Goal: Task Accomplishment & Management: Use online tool/utility

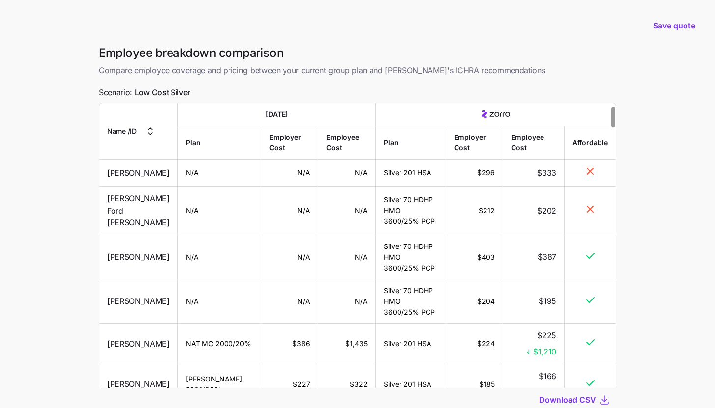
scroll to position [42, 0]
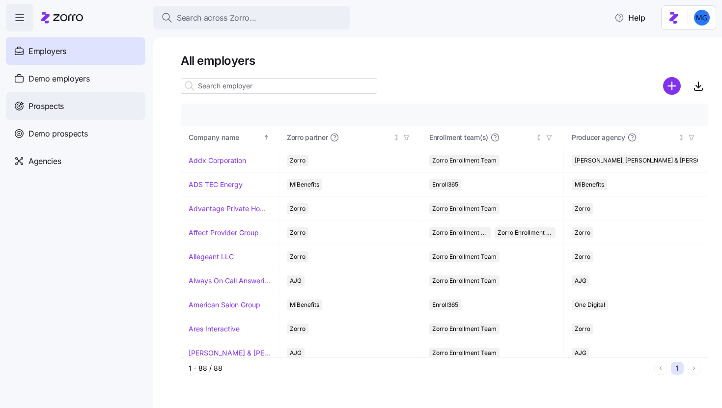
click at [73, 100] on div "Prospects" at bounding box center [76, 106] width 140 height 28
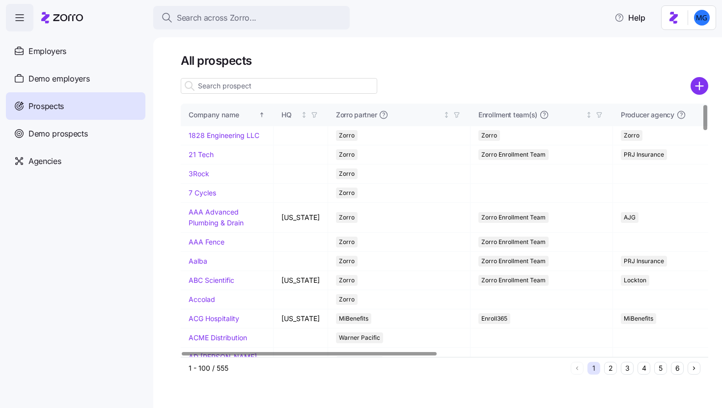
click at [239, 90] on input at bounding box center [279, 86] width 197 height 16
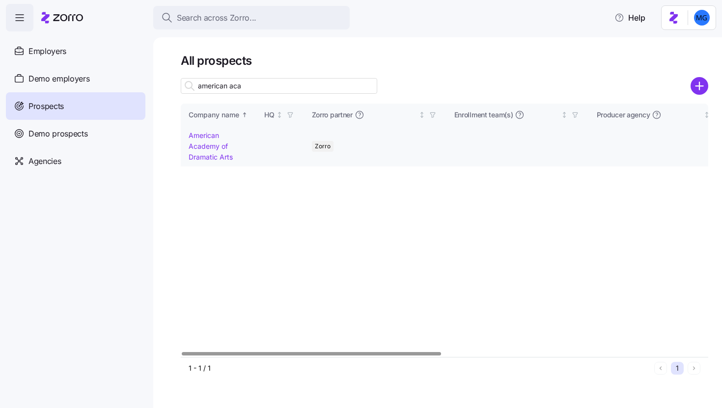
type input "american aca"
click at [192, 150] on td "American Academy of Dramatic Arts" at bounding box center [219, 146] width 76 height 40
click at [211, 159] on link "American Academy of Dramatic Arts" at bounding box center [211, 145] width 44 height 29
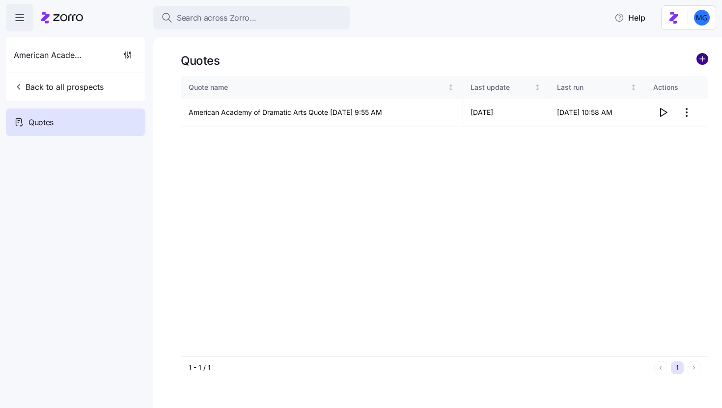
click at [705, 64] on circle "add icon" at bounding box center [702, 59] width 11 height 11
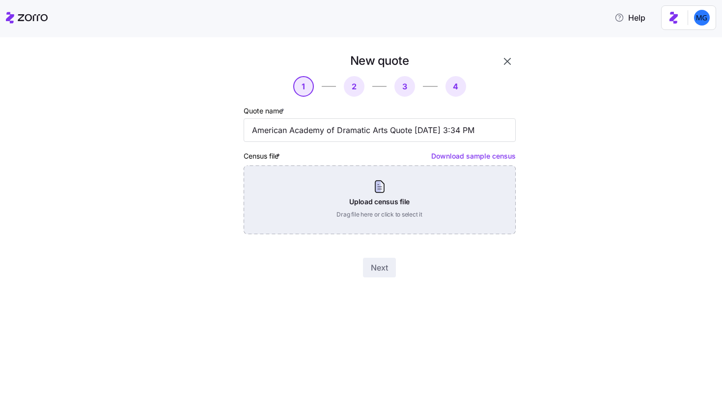
click at [375, 193] on div "Upload census file Drag file here or click to select it" at bounding box center [380, 200] width 272 height 69
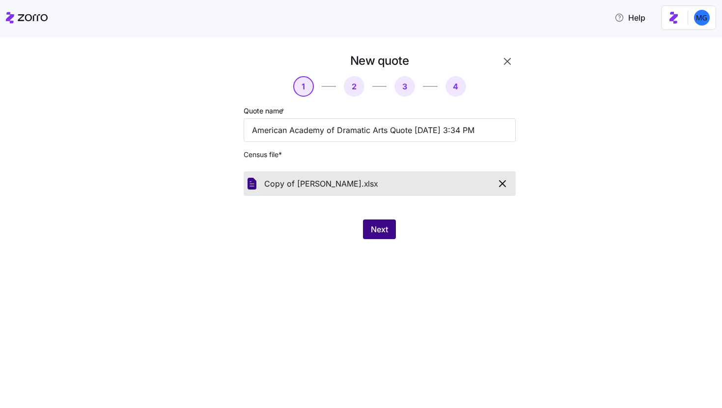
click at [372, 230] on span "Next" at bounding box center [379, 230] width 17 height 12
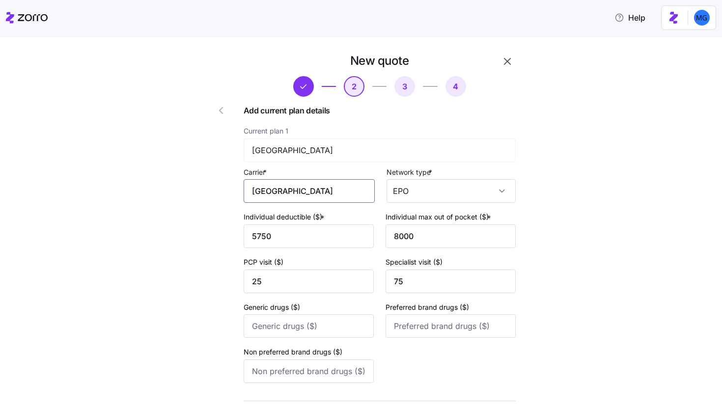
click at [343, 198] on input "Oxford" at bounding box center [309, 191] width 131 height 24
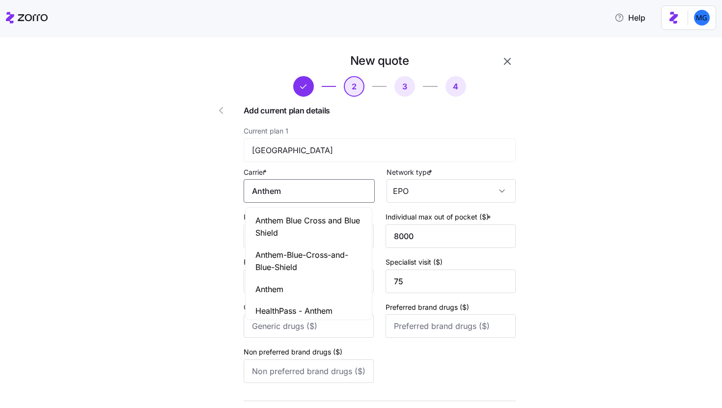
type input "Anthem"
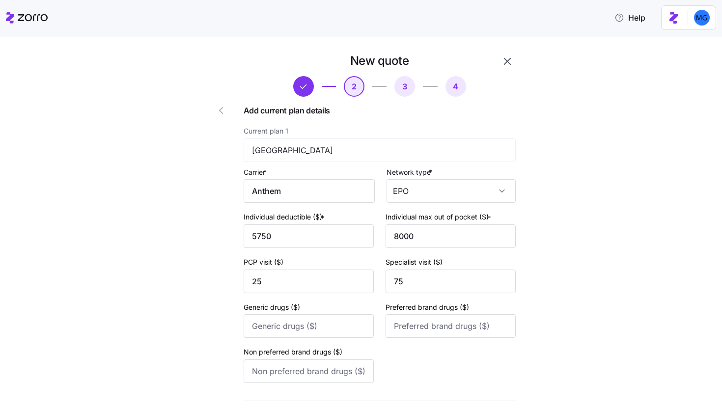
click at [558, 183] on div "New quote 2 3 4 Add current plan details Current plan 1 Oxford Carrier * Anthem…" at bounding box center [368, 254] width 681 height 403
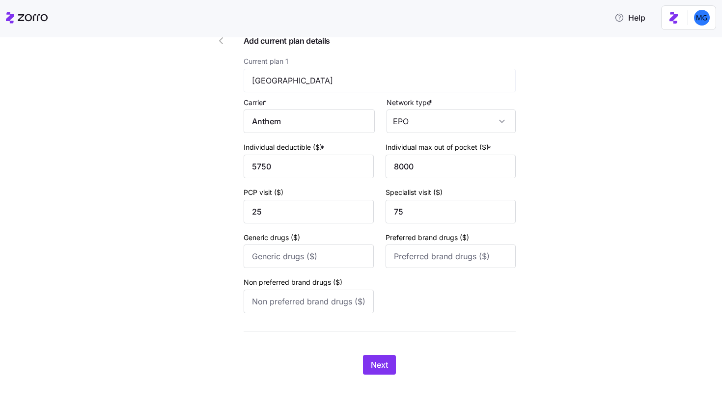
scroll to position [73, 0]
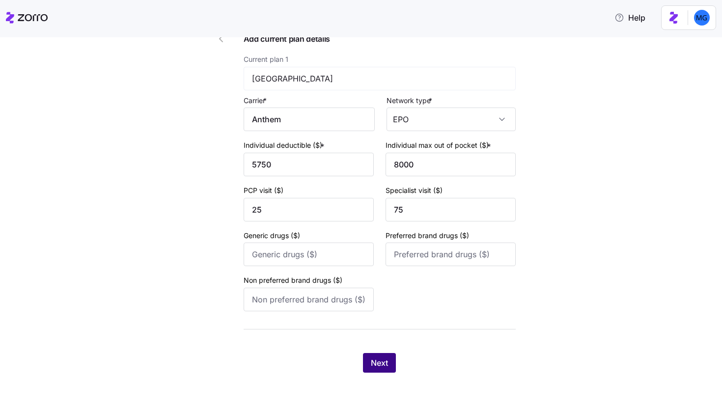
click at [385, 360] on button "Next" at bounding box center [379, 363] width 33 height 20
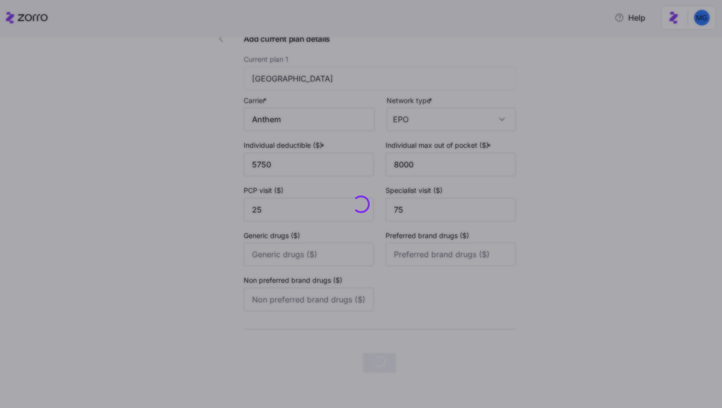
scroll to position [0, 0]
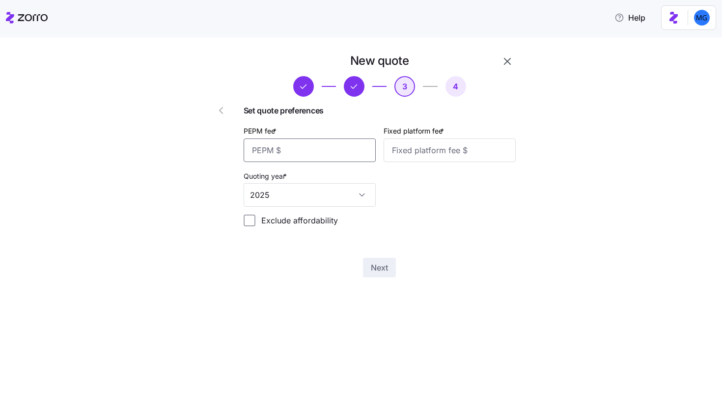
click at [330, 143] on input "PEPM fee *" at bounding box center [310, 151] width 132 height 24
type input "55"
click at [460, 158] on input "Fixed platform fee *" at bounding box center [450, 151] width 132 height 24
type input "100"
click at [392, 269] on button "Next" at bounding box center [379, 268] width 33 height 20
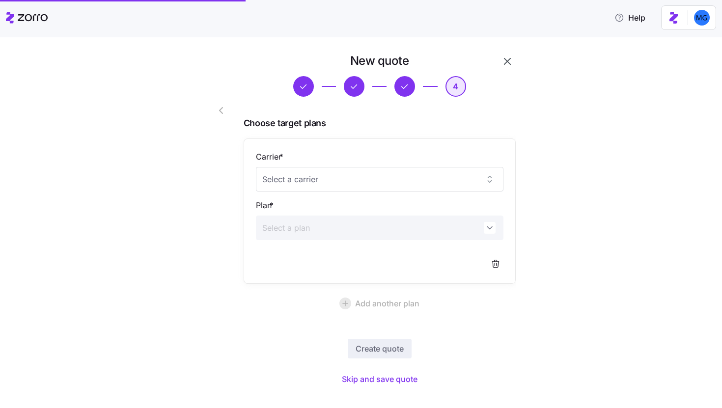
scroll to position [15, 0]
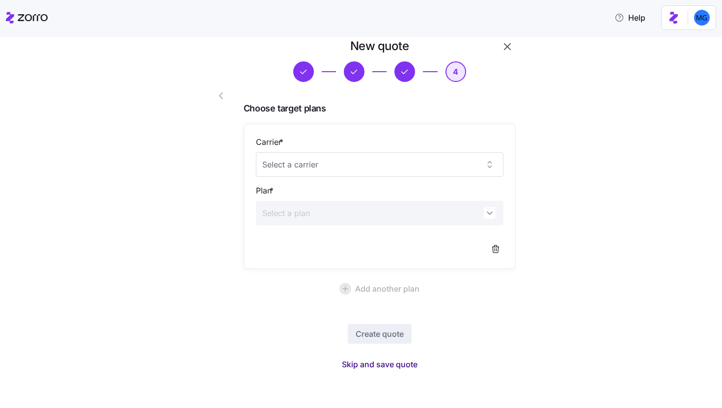
click at [401, 364] on span "Skip and save quote" at bounding box center [380, 365] width 76 height 12
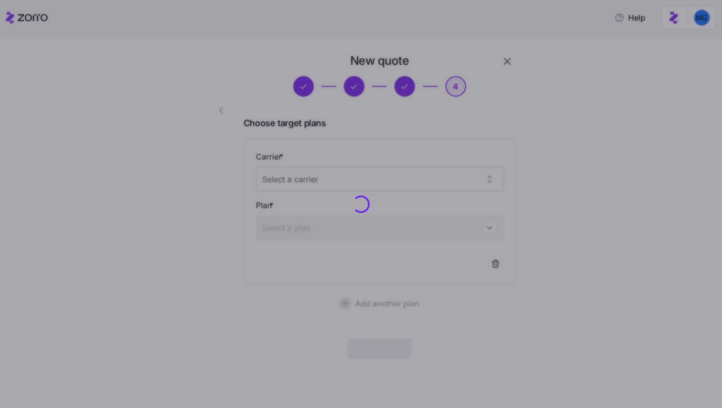
scroll to position [0, 0]
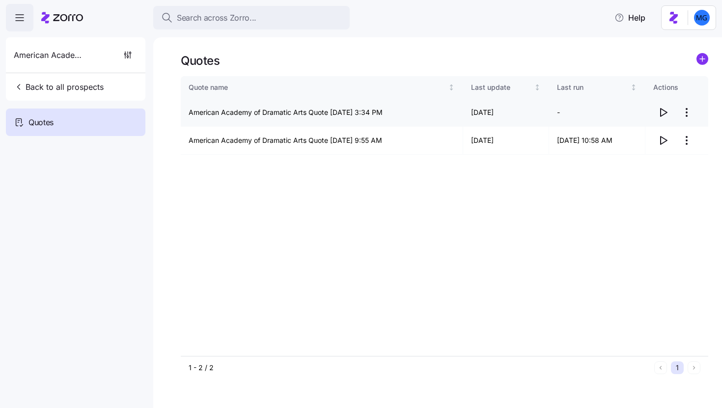
click at [666, 115] on icon "button" at bounding box center [663, 113] width 12 height 12
click at [699, 61] on circle "add icon" at bounding box center [702, 59] width 11 height 11
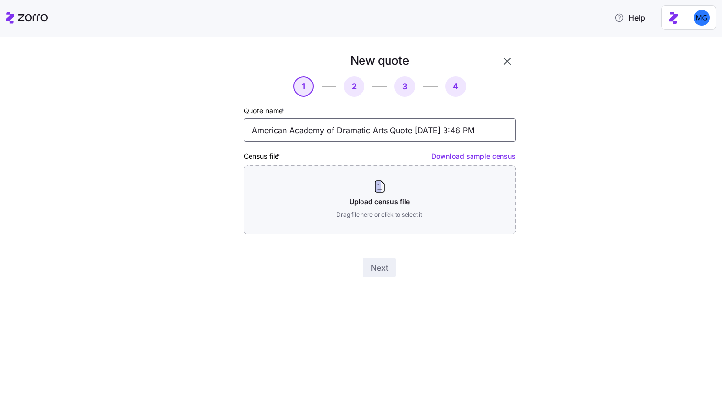
click at [389, 131] on input "American Academy of Dramatic Arts Quote 08/21/2025 3:46 PM" at bounding box center [380, 130] width 272 height 24
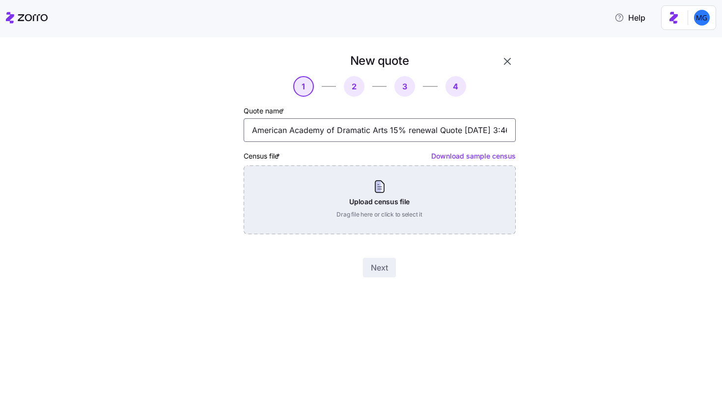
type input "American Academy of Dramatic Arts 15% renewal Quote 08/21/2025 3:46 PM"
click at [385, 201] on div "Upload census file Drag file here or click to select it" at bounding box center [380, 200] width 272 height 69
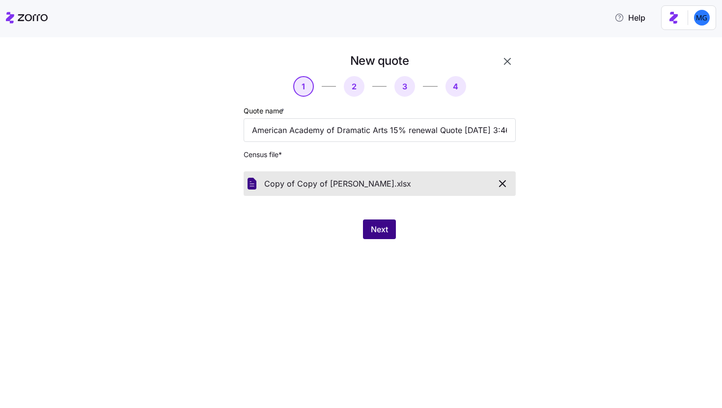
click at [388, 226] on span "Next" at bounding box center [379, 230] width 17 height 12
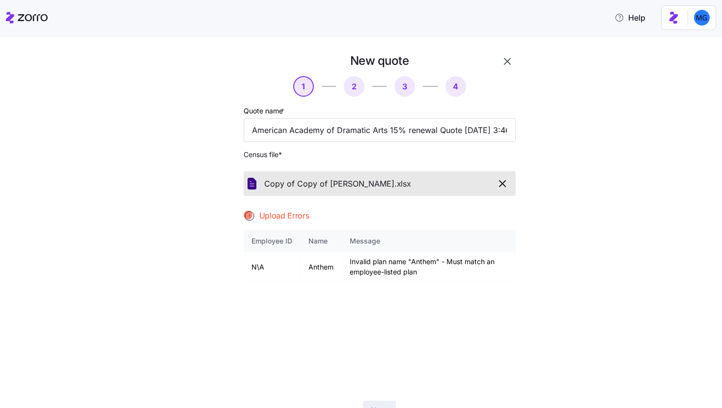
click at [498, 187] on icon "button" at bounding box center [503, 184] width 12 height 12
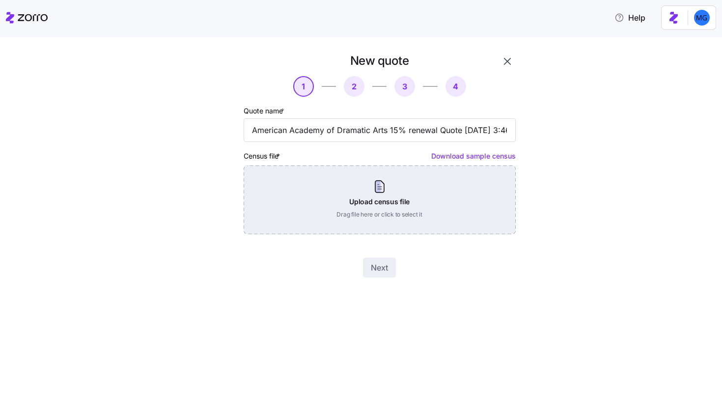
click at [399, 213] on div "Upload census file Drag file here or click to select it" at bounding box center [380, 200] width 272 height 69
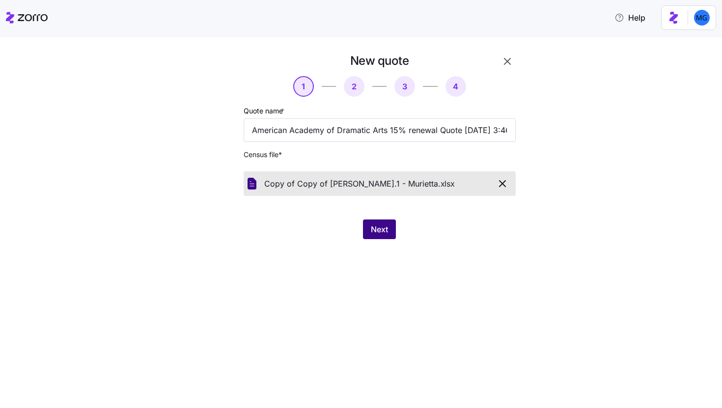
click at [386, 237] on button "Next" at bounding box center [379, 230] width 33 height 20
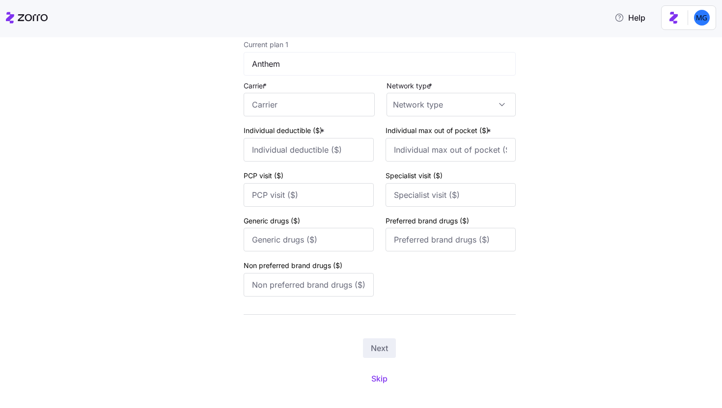
scroll to position [103, 0]
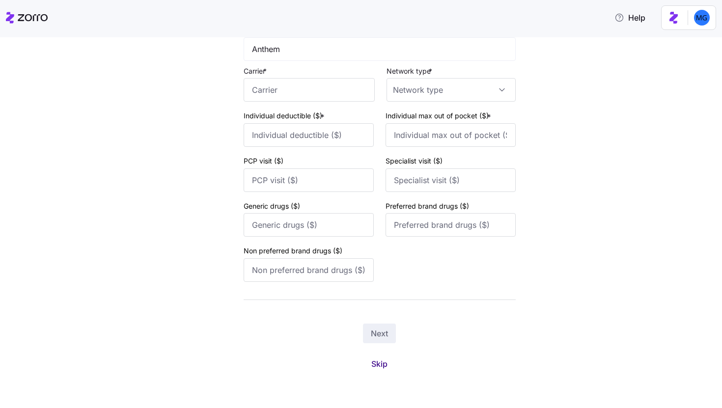
click at [377, 368] on span "Skip" at bounding box center [379, 364] width 16 height 12
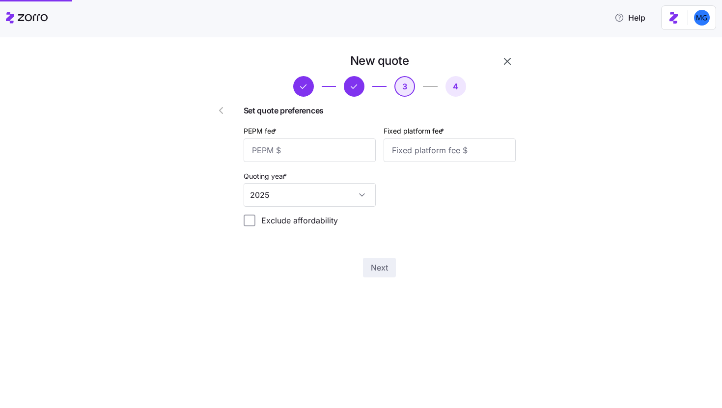
scroll to position [0, 0]
click at [316, 149] on input "PEPM fee *" at bounding box center [310, 151] width 132 height 24
type input "75"
click at [416, 148] on input "Fixed platform fee *" at bounding box center [450, 151] width 132 height 24
type input "100"
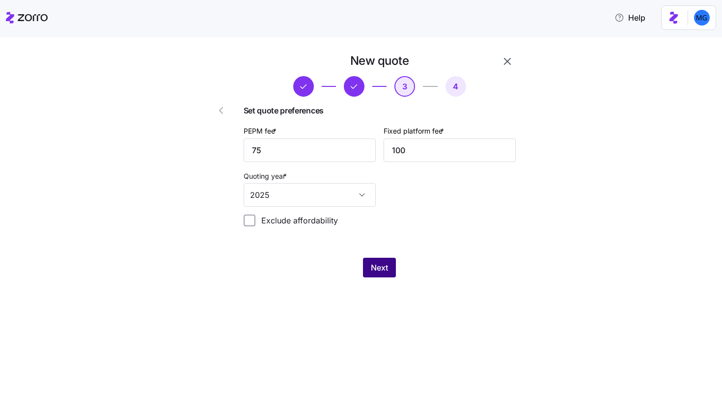
click at [374, 274] on span "Next" at bounding box center [379, 268] width 17 height 12
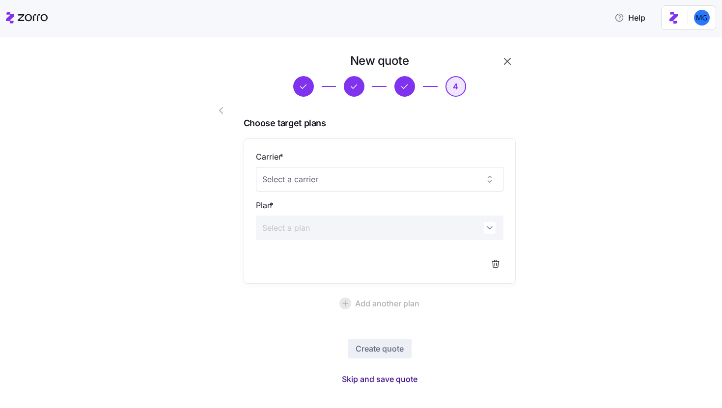
click at [405, 374] on span "Skip and save quote" at bounding box center [380, 379] width 76 height 12
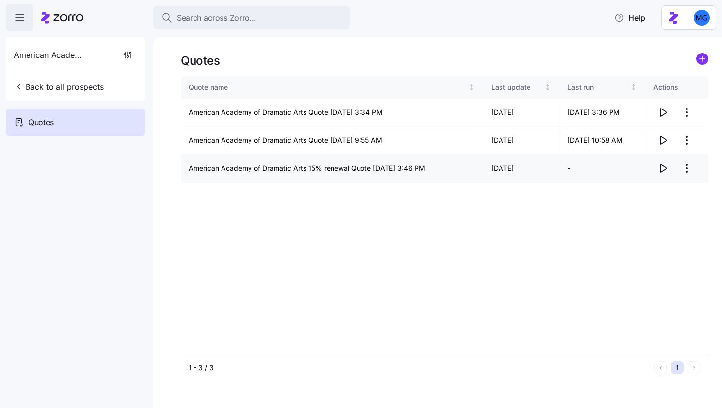
click at [666, 168] on icon "button" at bounding box center [664, 169] width 6 height 8
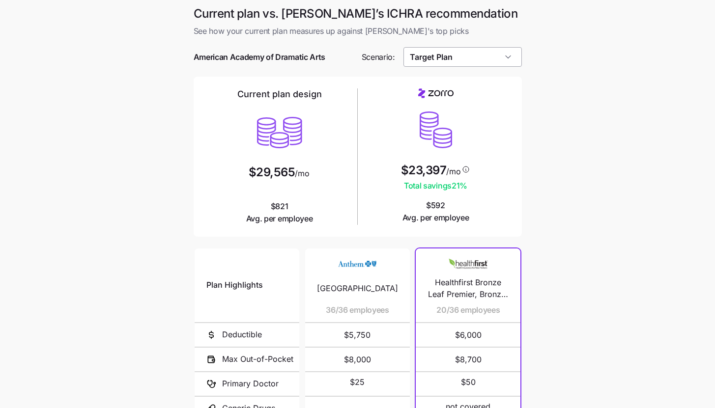
click at [480, 61] on input "Target Plan" at bounding box center [462, 57] width 118 height 20
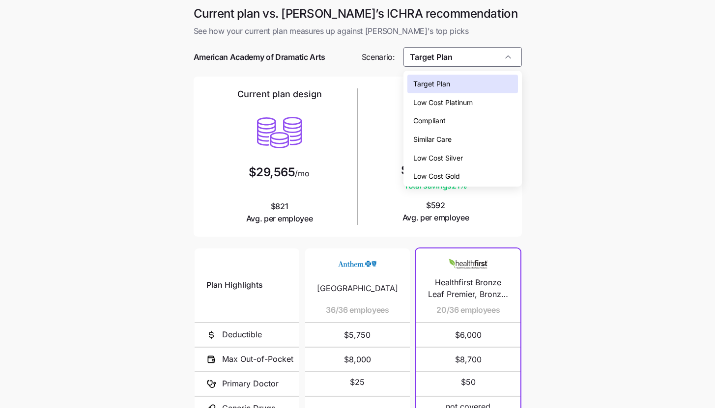
click at [473, 155] on div "Low Cost Silver" at bounding box center [462, 158] width 111 height 19
type input "Low Cost Silver"
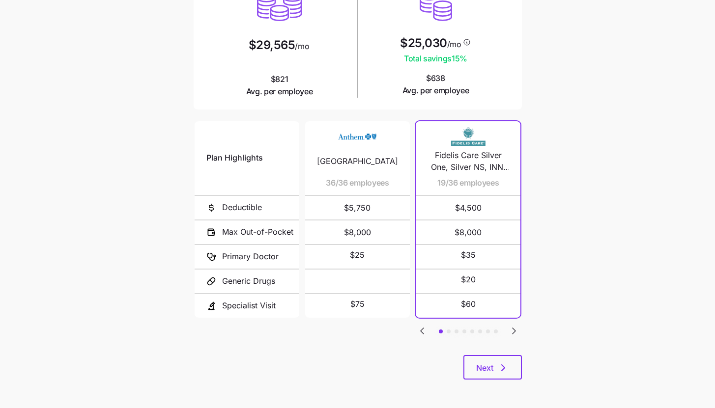
scroll to position [128, 0]
click at [498, 360] on button "Next" at bounding box center [492, 367] width 58 height 25
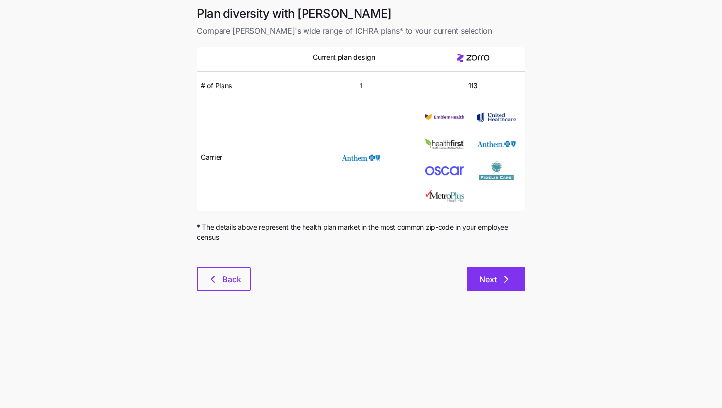
click at [515, 287] on button "Next" at bounding box center [496, 279] width 58 height 25
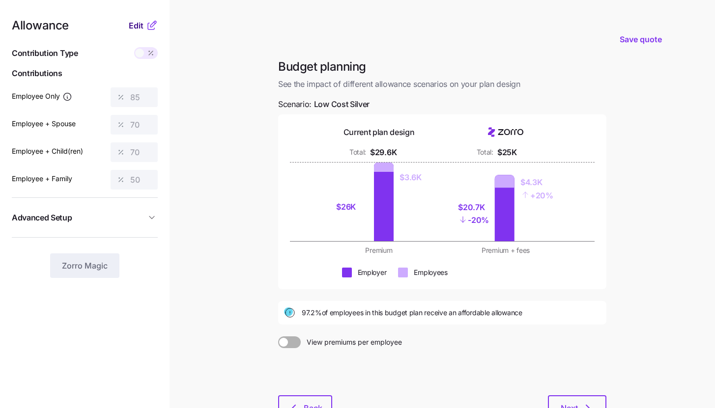
click at [142, 28] on span "Edit" at bounding box center [136, 26] width 15 height 12
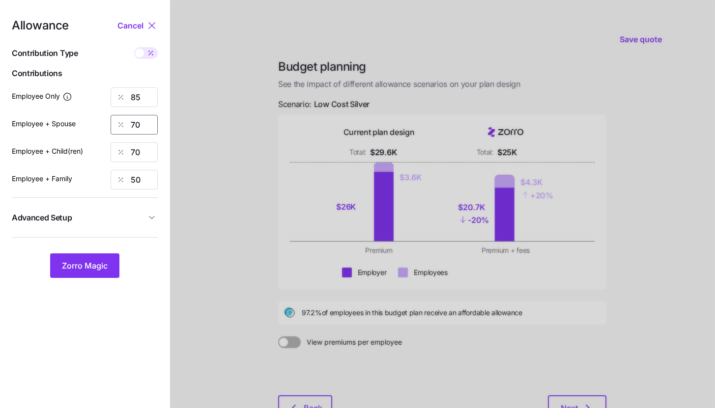
click at [141, 122] on input "70" at bounding box center [134, 125] width 47 height 20
type input "85"
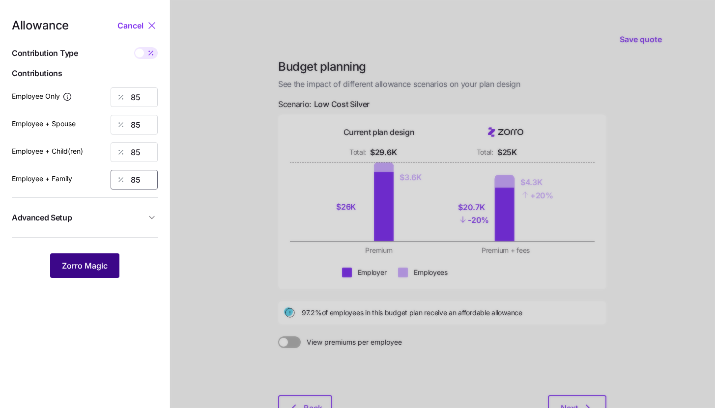
type input "85"
click at [113, 270] on button "Zorro Magic" at bounding box center [84, 266] width 69 height 25
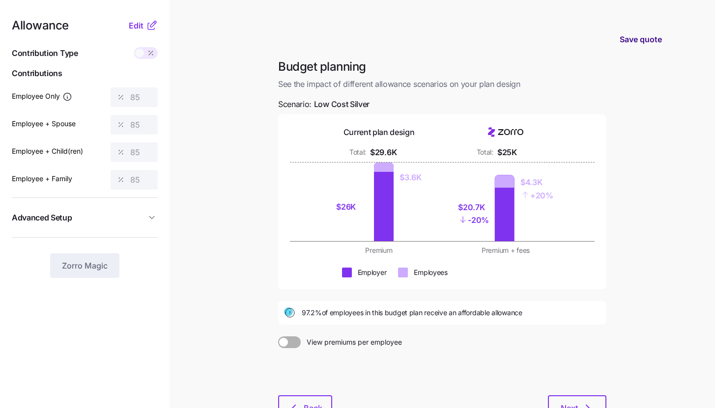
click at [645, 42] on span "Save quote" at bounding box center [641, 39] width 42 height 12
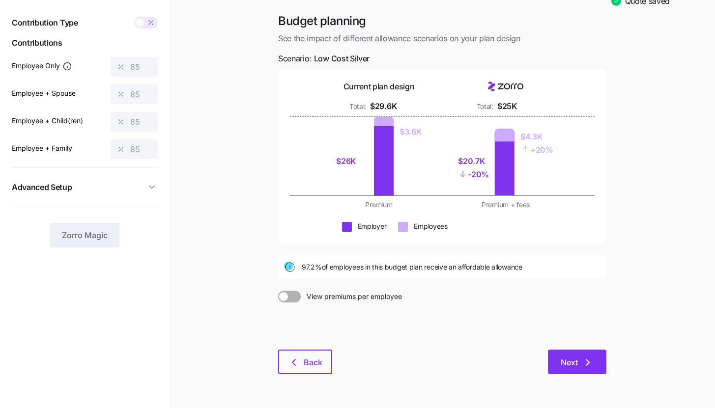
scroll to position [59, 0]
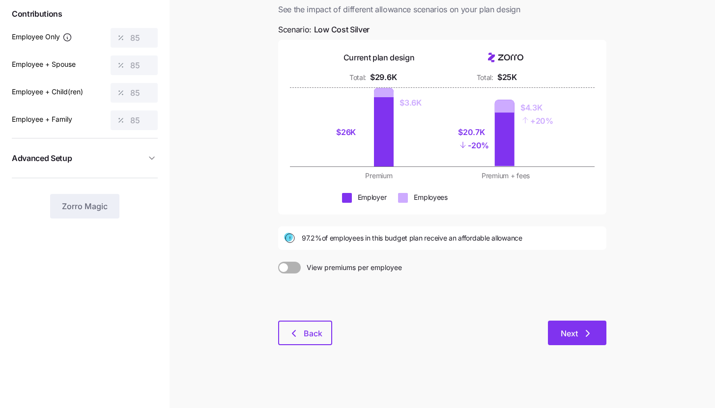
click at [591, 339] on icon "button" at bounding box center [588, 334] width 12 height 12
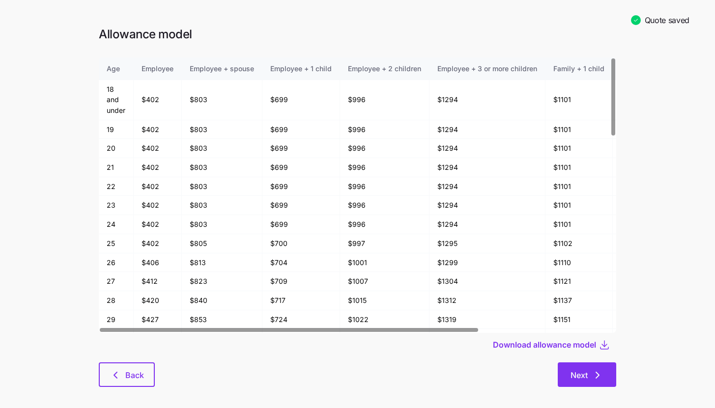
scroll to position [14, 0]
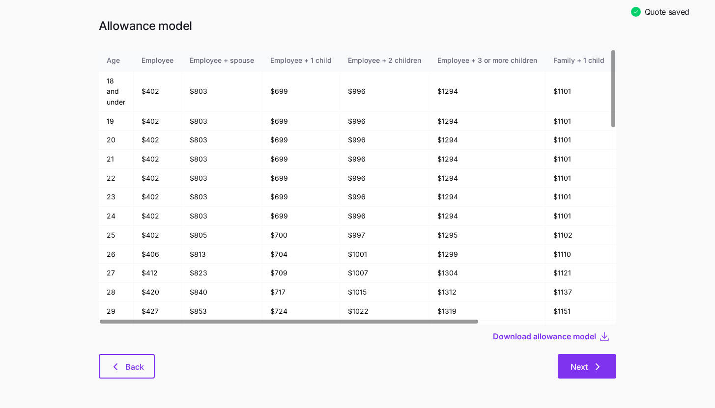
click at [601, 366] on icon "button" at bounding box center [598, 367] width 12 height 12
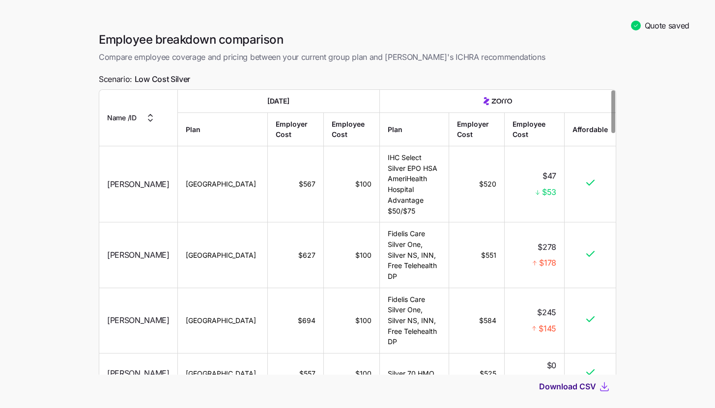
click at [584, 383] on span "Download CSV" at bounding box center [567, 387] width 57 height 12
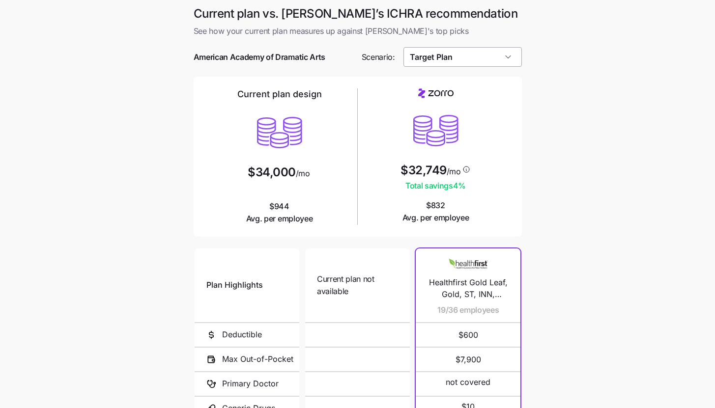
click at [503, 56] on input "Target Plan" at bounding box center [462, 57] width 118 height 20
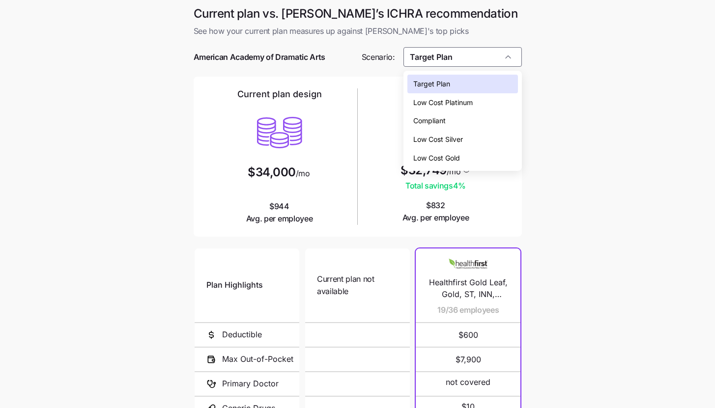
click at [488, 133] on div "Low Cost Silver" at bounding box center [462, 139] width 111 height 19
type input "Low Cost Silver"
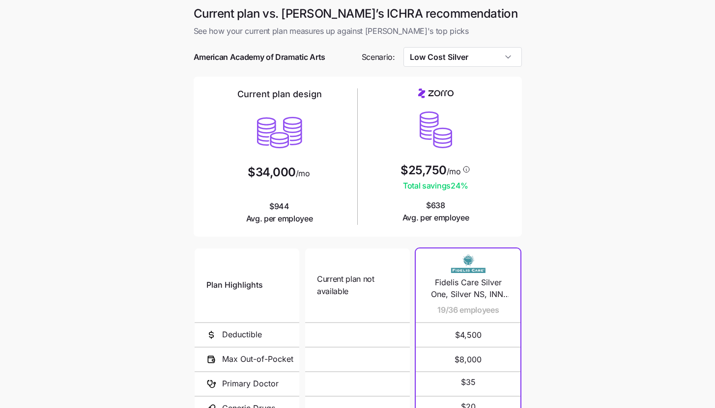
scroll to position [128, 0]
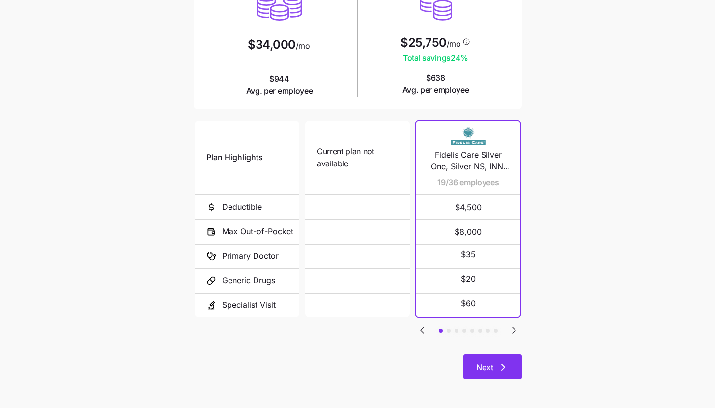
click at [516, 358] on button "Next" at bounding box center [492, 367] width 58 height 25
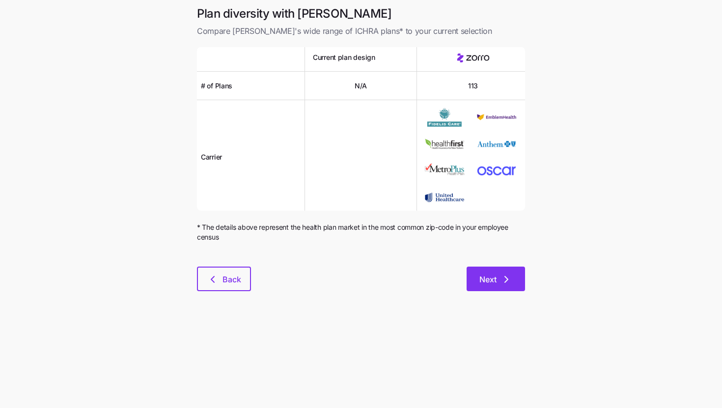
click at [500, 279] on span "Next" at bounding box center [496, 280] width 33 height 12
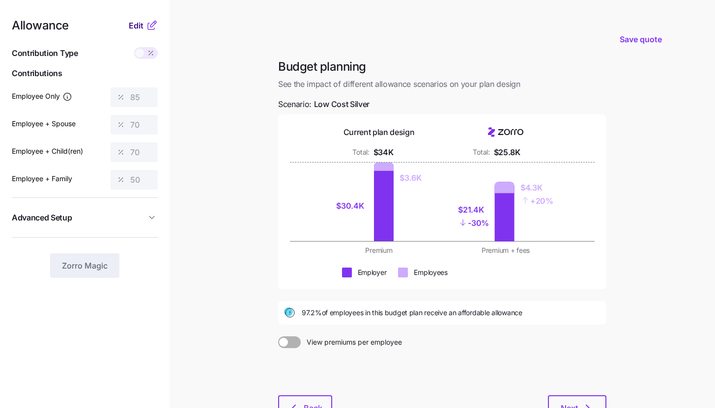
click at [144, 28] on button "Edit" at bounding box center [137, 26] width 17 height 12
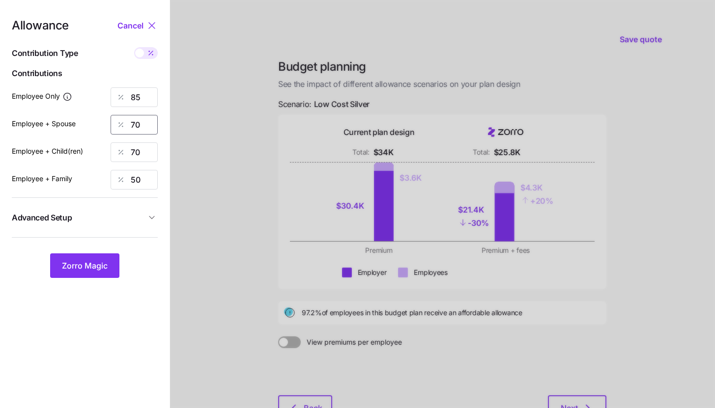
click at [148, 119] on input "70" at bounding box center [134, 125] width 47 height 20
type input "85"
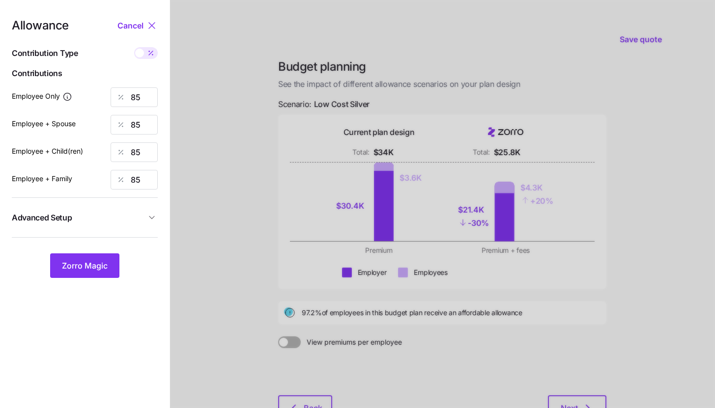
click at [139, 219] on span "Advanced Setup" at bounding box center [79, 218] width 134 height 12
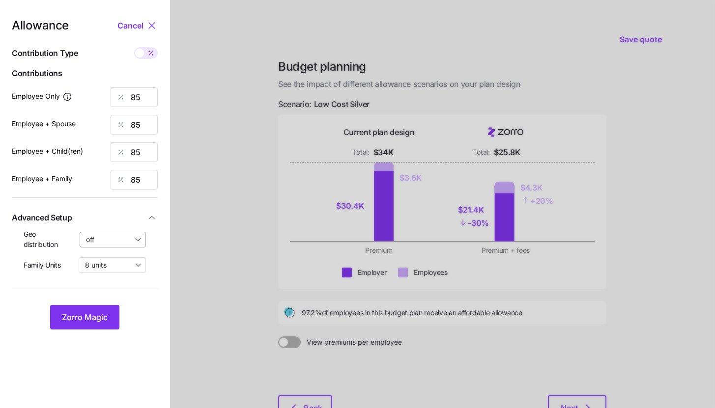
click at [128, 239] on input "off" at bounding box center [113, 240] width 67 height 16
click at [126, 293] on div "By state (6)" at bounding box center [113, 296] width 58 height 17
type input "By state (6)"
click at [109, 316] on button "Zorro Magic" at bounding box center [84, 317] width 69 height 25
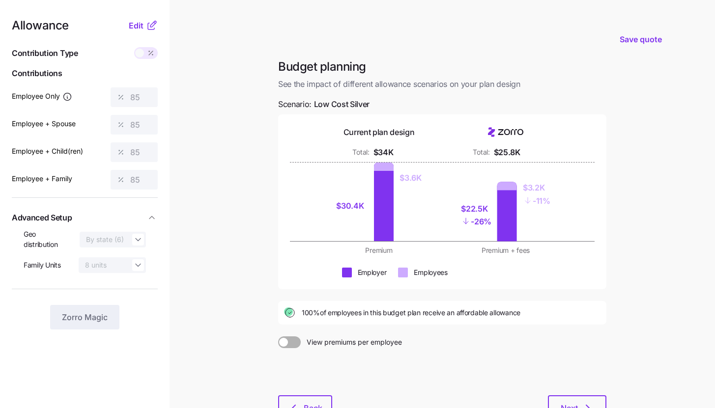
click at [146, 26] on icon at bounding box center [152, 26] width 12 height 12
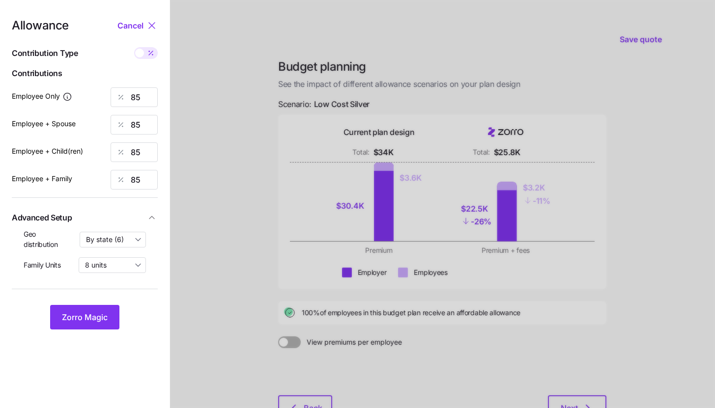
click at [152, 56] on icon at bounding box center [151, 53] width 8 height 8
click at [134, 47] on input "checkbox" at bounding box center [134, 47] width 0 height 0
type input "592"
type input "1184"
type input "1220"
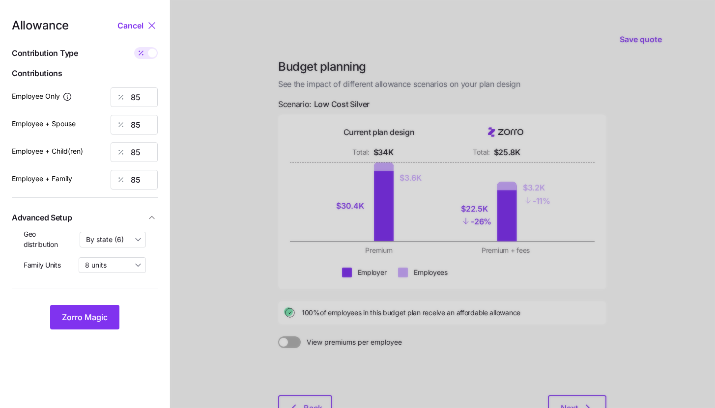
type input "1812"
click at [152, 56] on span at bounding box center [152, 53] width 9 height 9
click at [134, 47] on input "checkbox" at bounding box center [134, 47] width 0 height 0
type input "85"
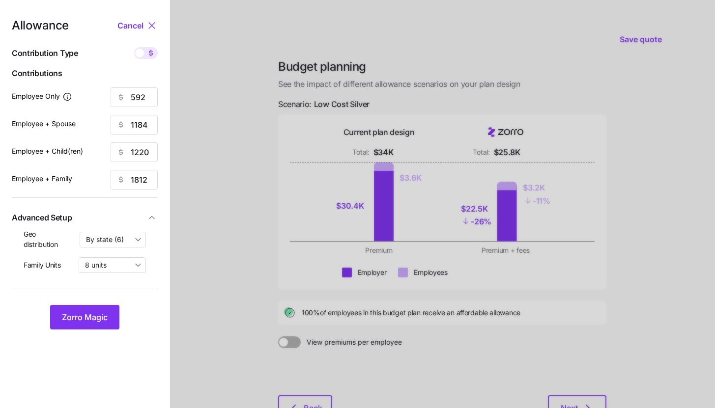
type input "85"
click at [147, 92] on input "85" at bounding box center [134, 97] width 47 height 20
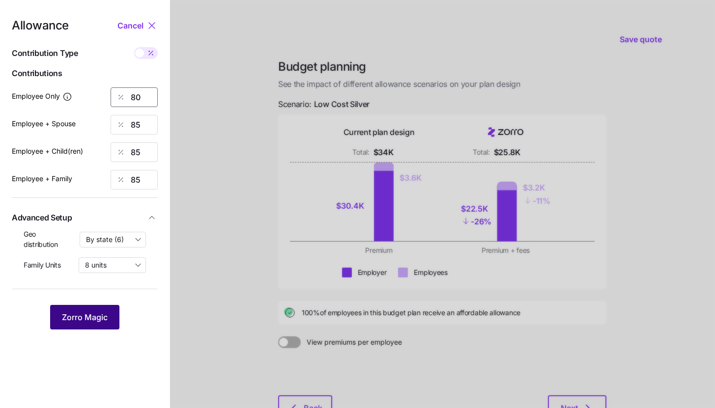
type input "80"
click at [111, 310] on button "Zorro Magic" at bounding box center [84, 317] width 69 height 25
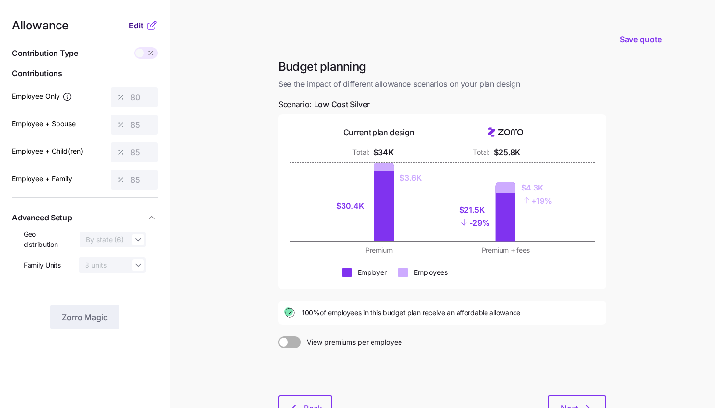
click at [134, 21] on span "Edit" at bounding box center [136, 26] width 15 height 12
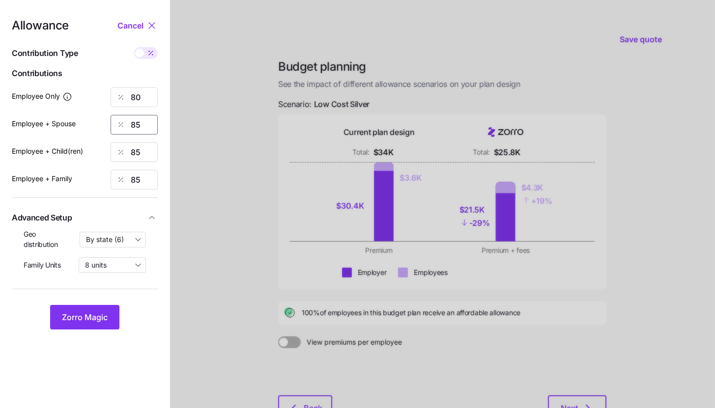
click at [145, 130] on input "85" at bounding box center [134, 125] width 47 height 20
type input "80"
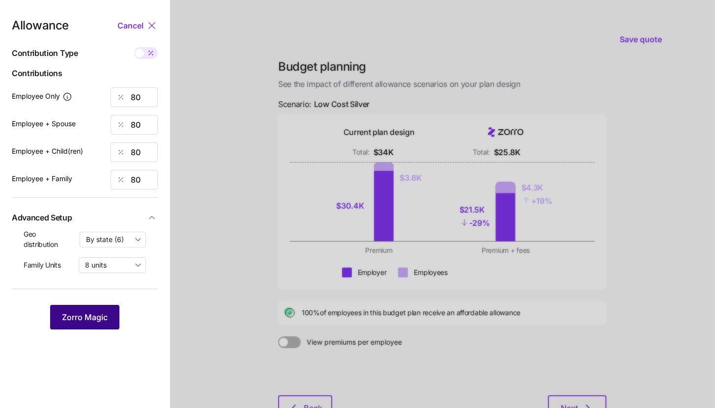
click at [97, 316] on span "Zorro Magic" at bounding box center [85, 318] width 46 height 12
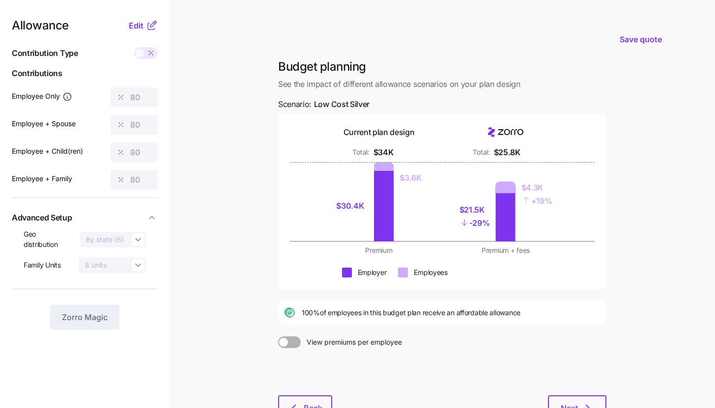
click at [151, 27] on icon at bounding box center [152, 26] width 12 height 12
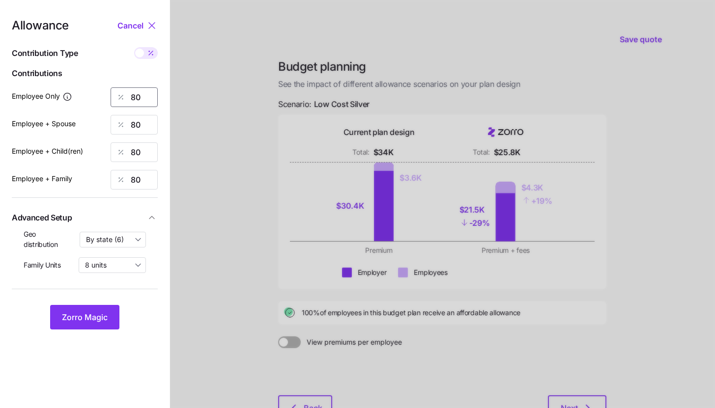
click at [150, 93] on input "80" at bounding box center [134, 97] width 47 height 20
type input "85"
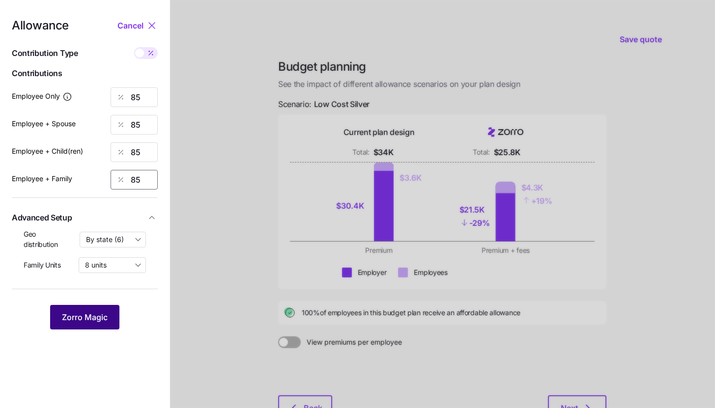
type input "85"
click at [102, 316] on span "Zorro Magic" at bounding box center [85, 318] width 46 height 12
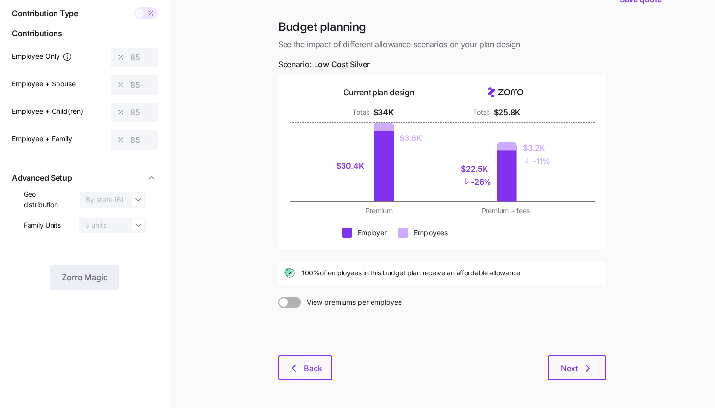
scroll to position [75, 0]
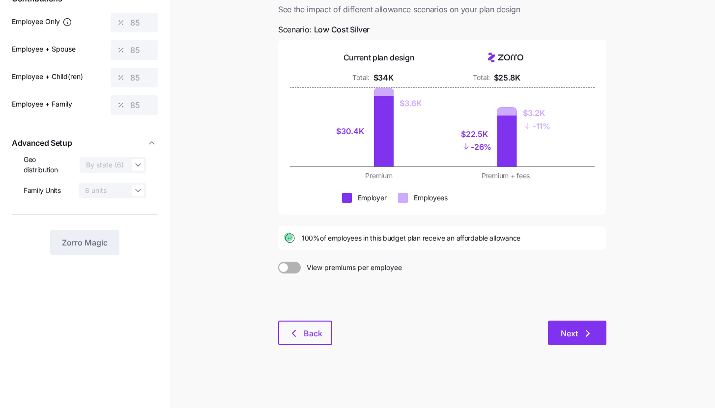
click at [579, 328] on span "Next" at bounding box center [577, 334] width 33 height 12
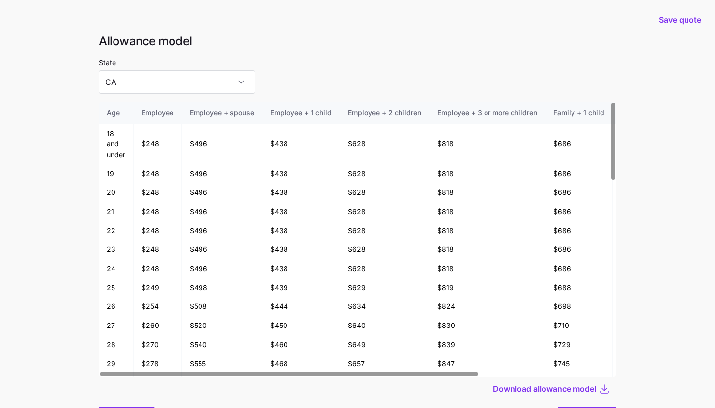
scroll to position [53, 0]
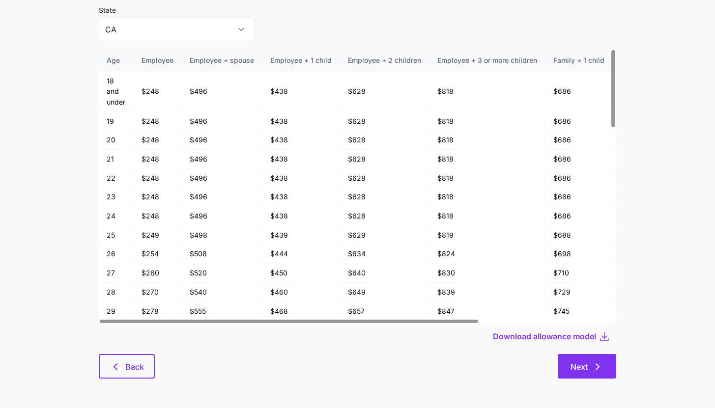
click at [588, 361] on span "Next" at bounding box center [586, 367] width 33 height 12
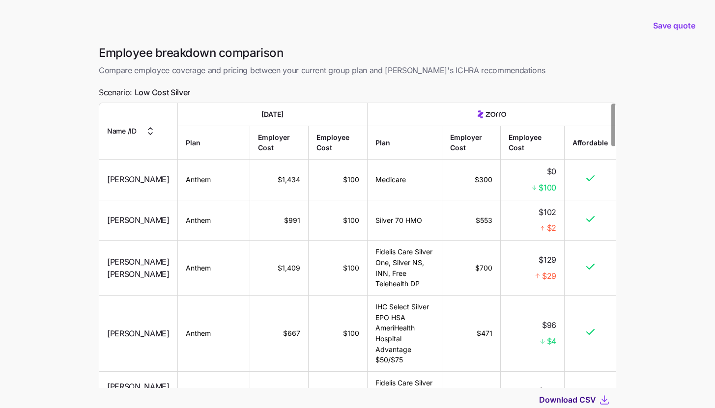
click at [574, 400] on span "Download CSV" at bounding box center [567, 400] width 57 height 12
